Goal: Information Seeking & Learning: Check status

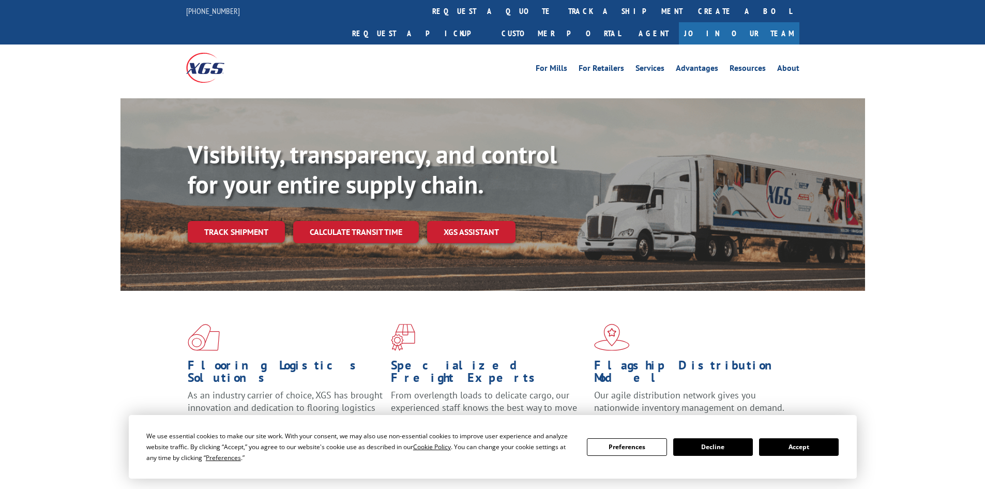
click at [255, 228] on div "Visibility, transparency, and control for your entire supply chain. Track shipm…" at bounding box center [526, 212] width 677 height 144
click at [253, 221] on link "Track shipment" at bounding box center [236, 232] width 97 height 22
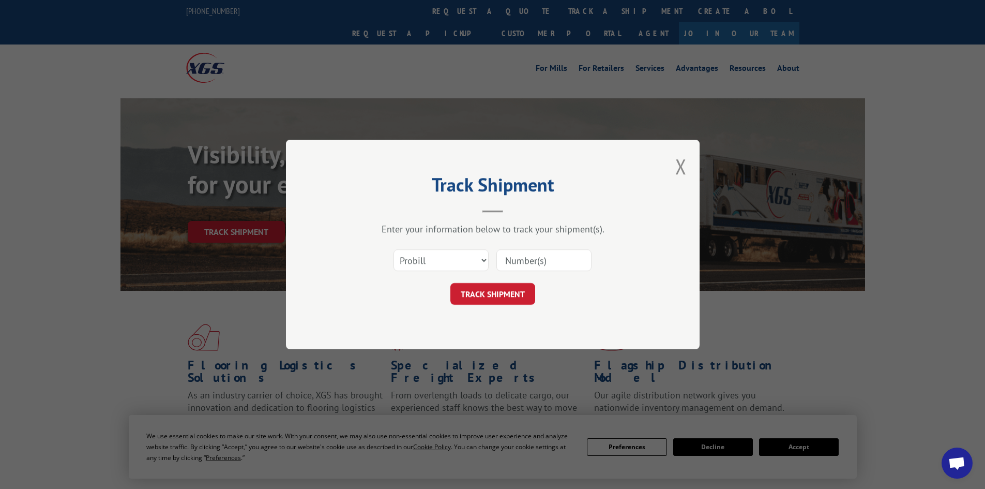
click at [524, 260] on input at bounding box center [543, 260] width 95 height 22
paste input "17232589"
type input "17232589"
click button "TRACK SHIPMENT" at bounding box center [492, 294] width 85 height 22
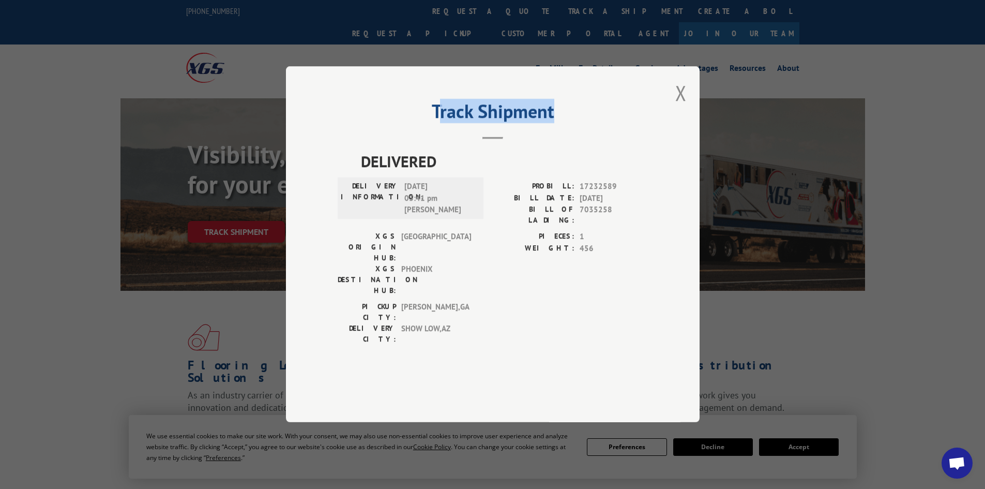
drag, startPoint x: 556, startPoint y: 140, endPoint x: 436, endPoint y: 142, distance: 119.4
click at [436, 124] on h2 "Track Shipment" at bounding box center [493, 114] width 310 height 20
click at [434, 124] on h2 "Track Shipment" at bounding box center [493, 114] width 310 height 20
click at [681, 107] on button "Close modal" at bounding box center [680, 92] width 11 height 27
